Goal: Task Accomplishment & Management: Manage account settings

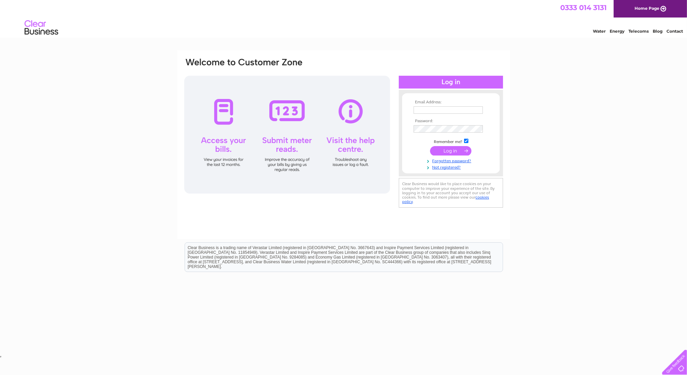
type input "jim.vw2000@gmail.com"
click at [459, 153] on input "submit" at bounding box center [450, 150] width 41 height 9
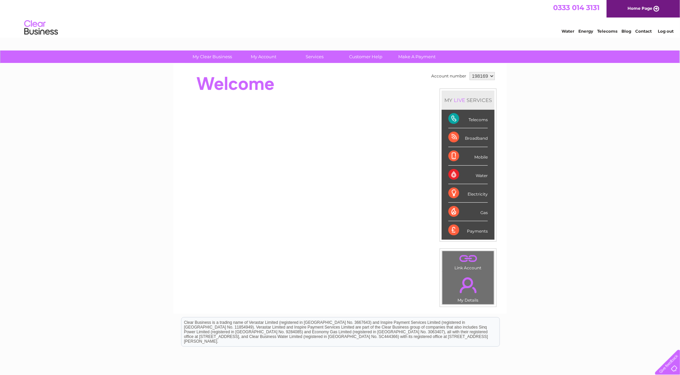
click at [477, 156] on div "Mobile" at bounding box center [467, 156] width 39 height 19
click at [455, 155] on div "Mobile" at bounding box center [467, 156] width 39 height 19
click at [536, 175] on div "My Clear Business Login Details My Details My Preferences Link Account My Accou…" at bounding box center [340, 239] width 680 height 378
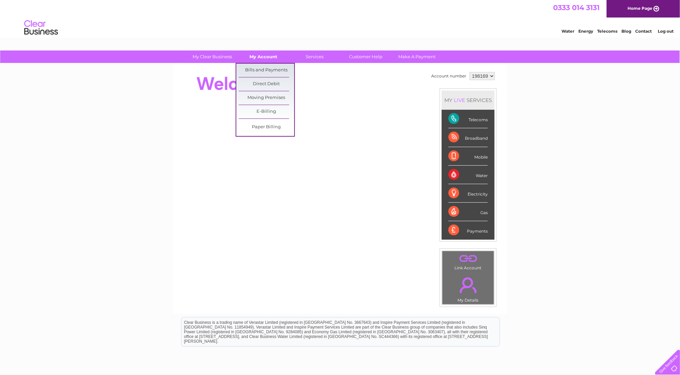
click at [261, 55] on link "My Account" at bounding box center [264, 56] width 56 height 12
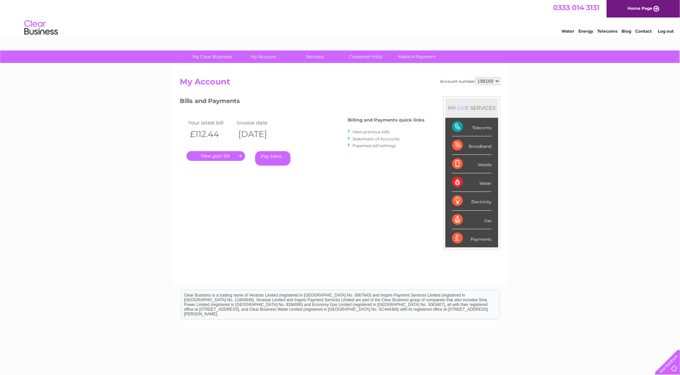
click at [233, 158] on link "." at bounding box center [215, 156] width 59 height 10
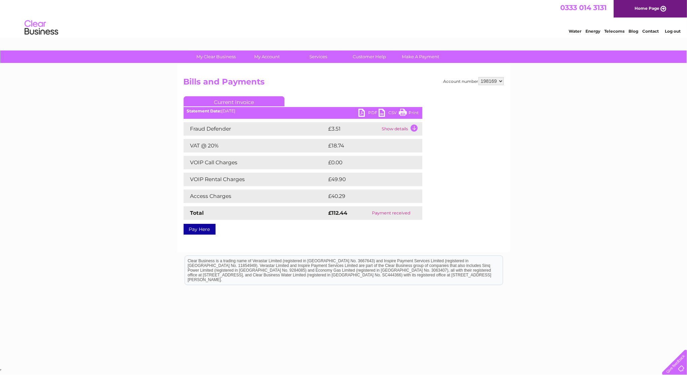
drag, startPoint x: 402, startPoint y: 113, endPoint x: 523, endPoint y: 44, distance: 138.9
click at [402, 113] on link "Print" at bounding box center [409, 114] width 20 height 10
